Goal: Check status: Check status

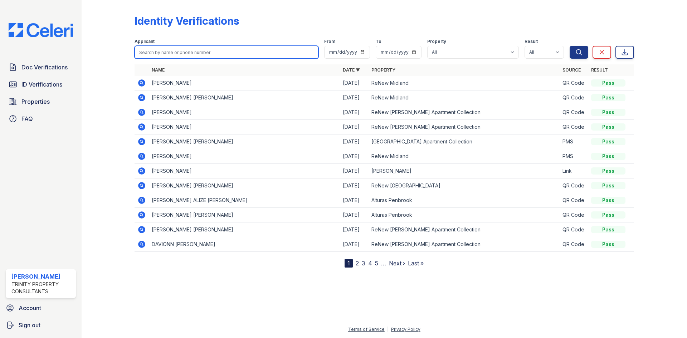
click at [177, 57] on input "search" at bounding box center [227, 52] width 184 height 13
type input "chelsie"
click at [570, 46] on button "Search" at bounding box center [579, 52] width 19 height 13
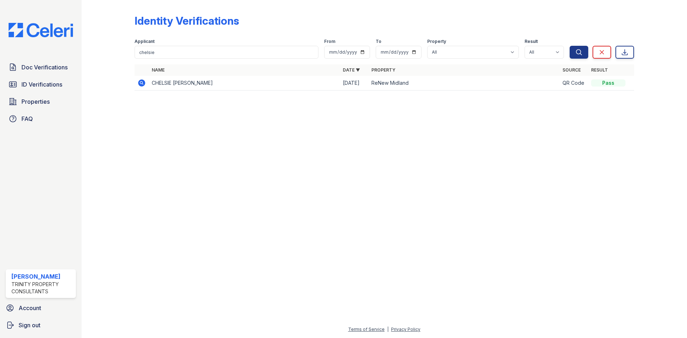
click at [193, 87] on td "CHELSIE NICHOLE GOODLEY" at bounding box center [244, 83] width 191 height 15
click at [141, 80] on icon at bounding box center [141, 82] width 7 height 7
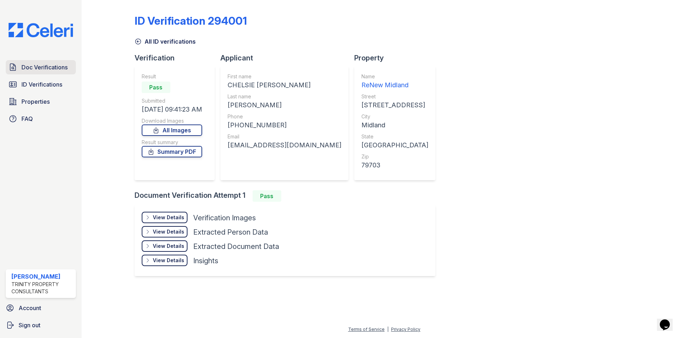
click at [45, 67] on span "Doc Verifications" at bounding box center [44, 67] width 46 height 9
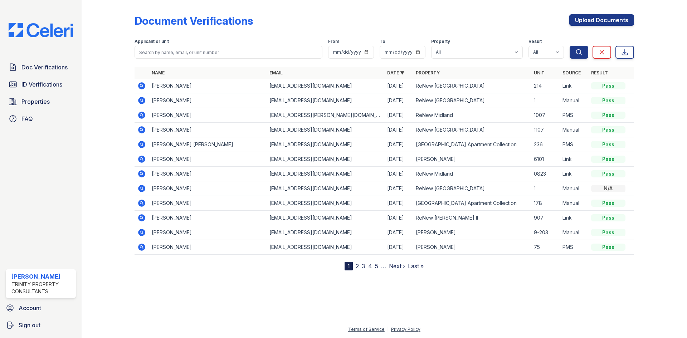
click at [145, 174] on icon at bounding box center [141, 173] width 7 height 7
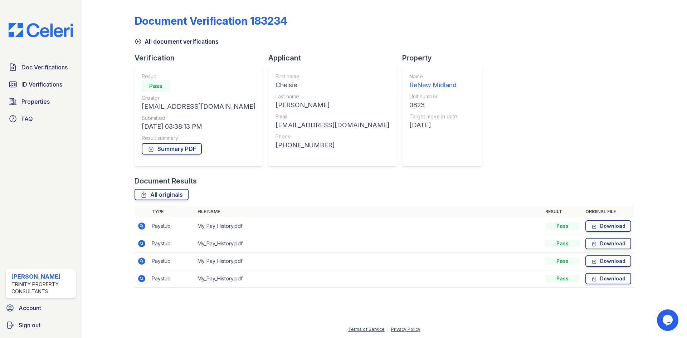
click at [145, 224] on icon at bounding box center [141, 226] width 9 height 9
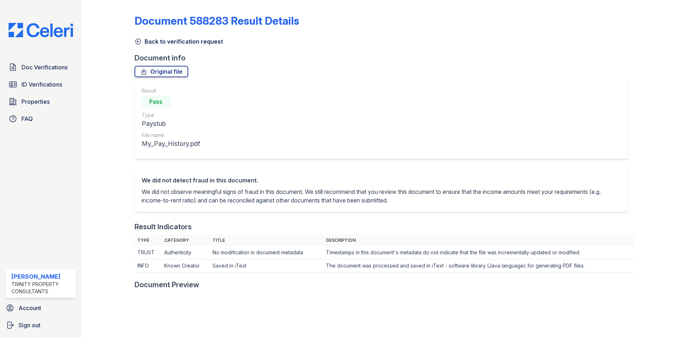
click at [143, 224] on div "Result Indicators" at bounding box center [163, 227] width 57 height 10
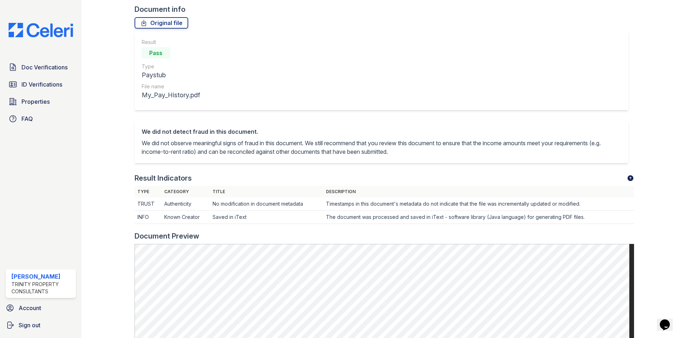
scroll to position [36, 0]
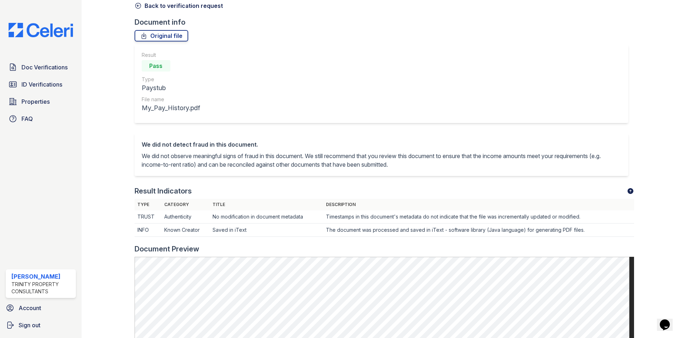
click at [139, 8] on icon at bounding box center [137, 5] width 5 height 5
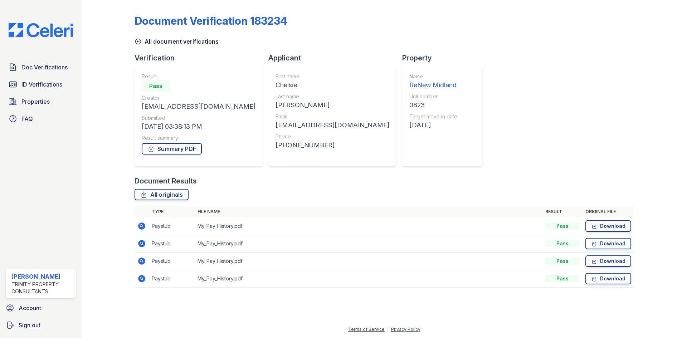
click at [142, 261] on icon at bounding box center [141, 261] width 2 height 2
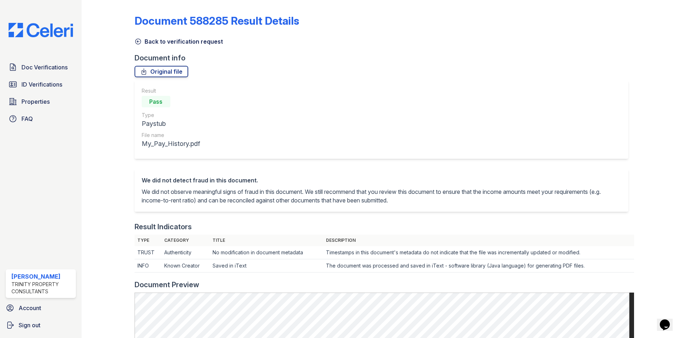
click at [137, 42] on icon at bounding box center [137, 41] width 5 height 5
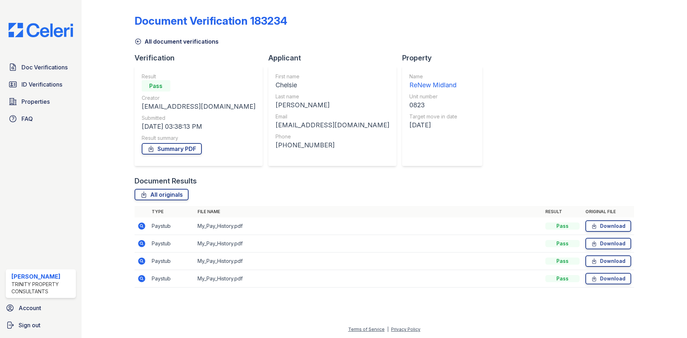
click at [140, 278] on icon at bounding box center [141, 278] width 7 height 7
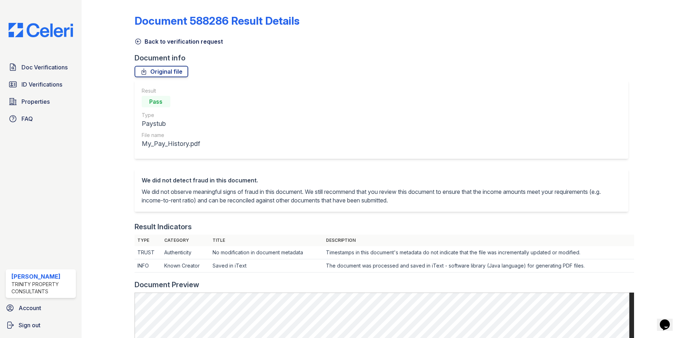
click at [139, 43] on icon at bounding box center [138, 41] width 7 height 7
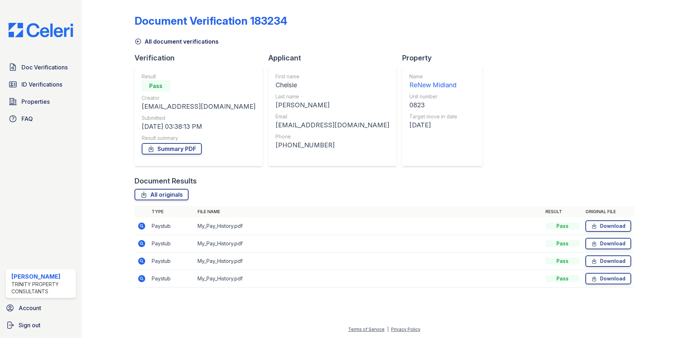
click at [141, 280] on icon at bounding box center [141, 278] width 7 height 7
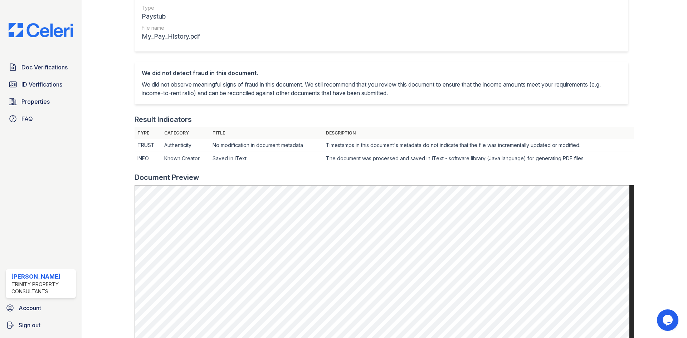
scroll to position [143, 0]
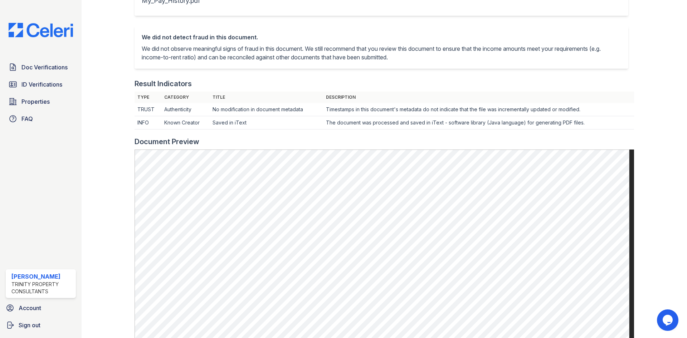
drag, startPoint x: 157, startPoint y: 23, endPoint x: 153, endPoint y: 27, distance: 5.8
